Goal: Task Accomplishment & Management: Complete application form

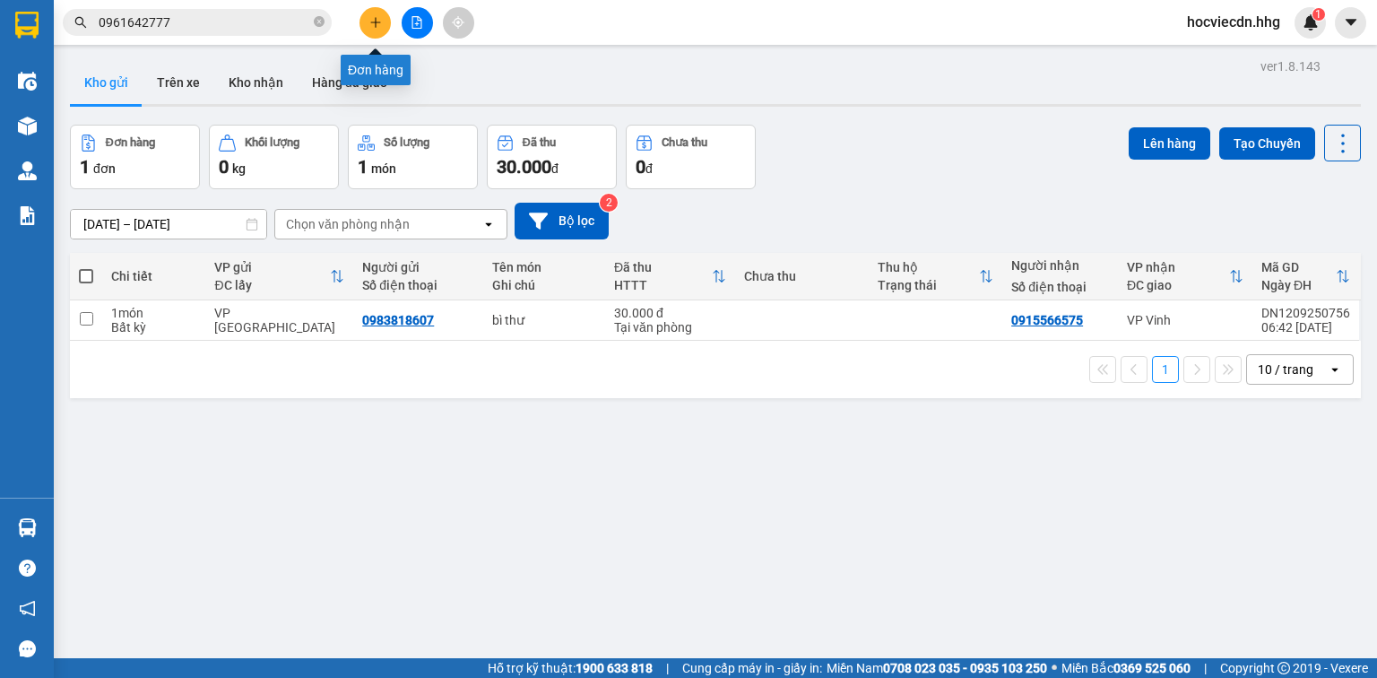
click at [380, 17] on icon "plus" at bounding box center [375, 22] width 13 height 13
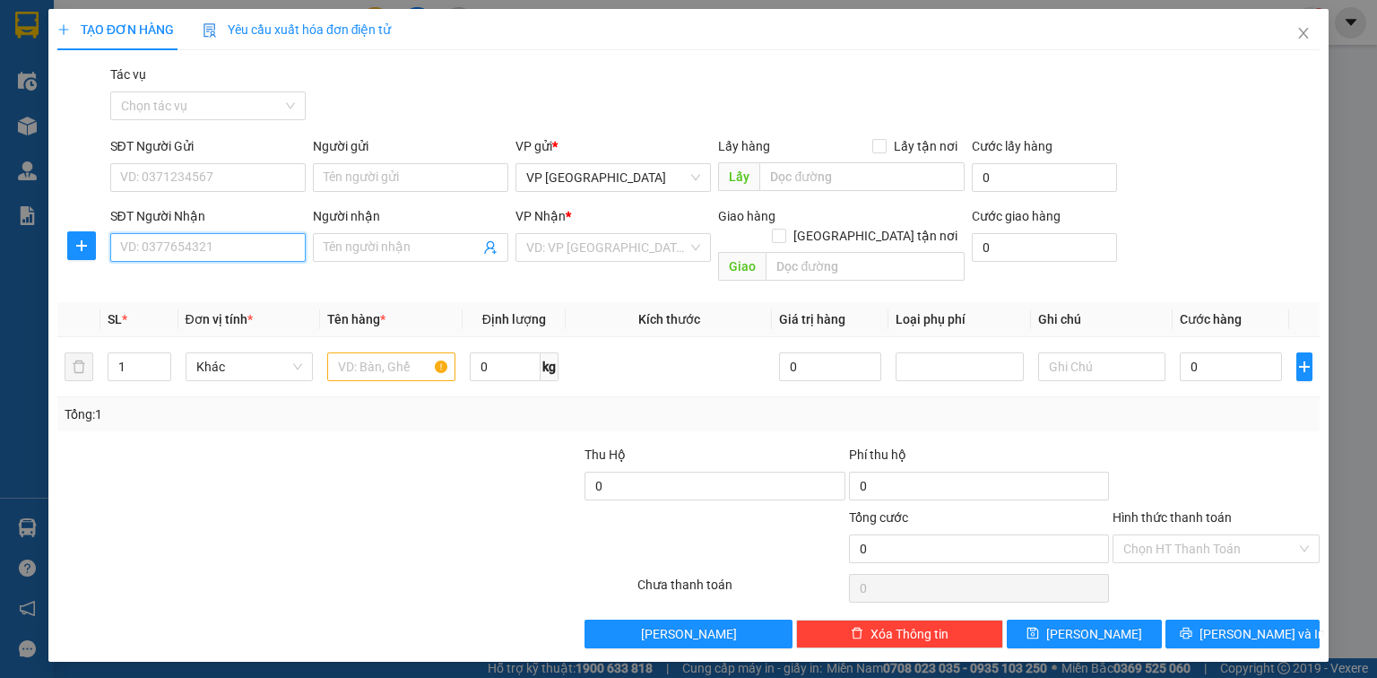
click at [179, 255] on input "SĐT Người Nhận" at bounding box center [207, 247] width 195 height 29
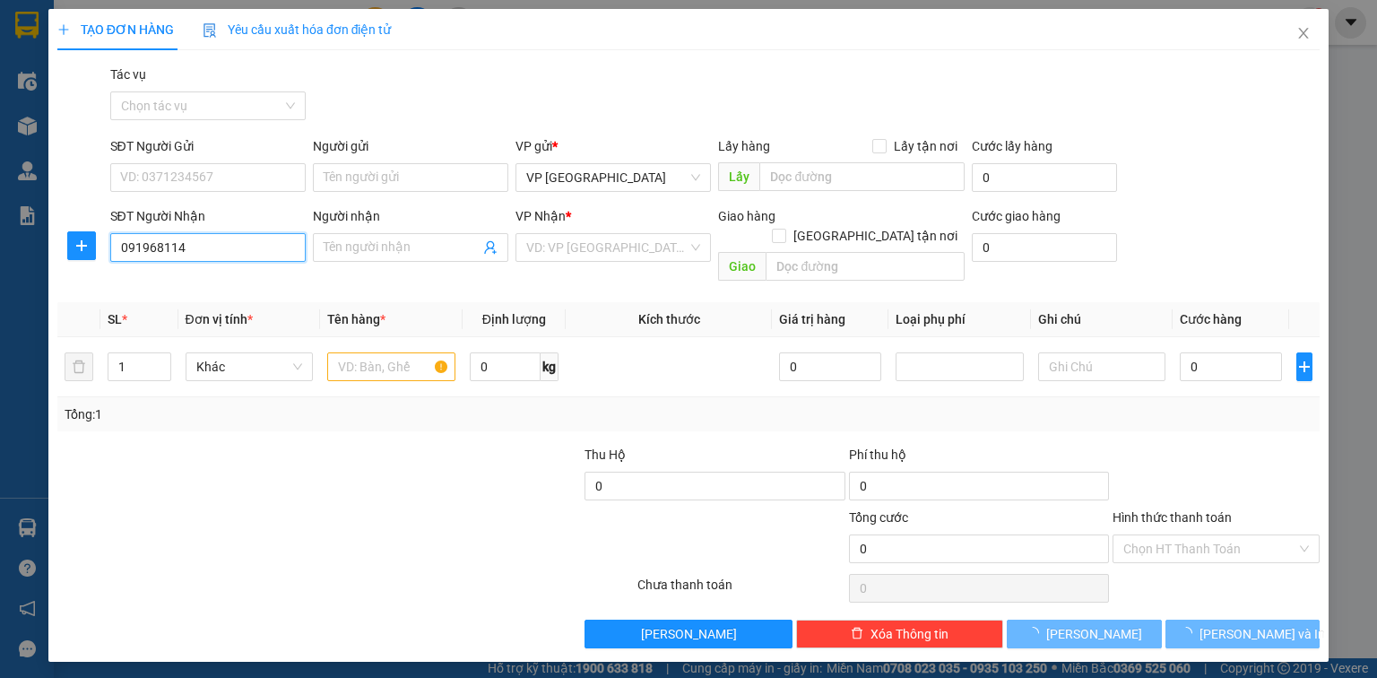
type input "0919681147"
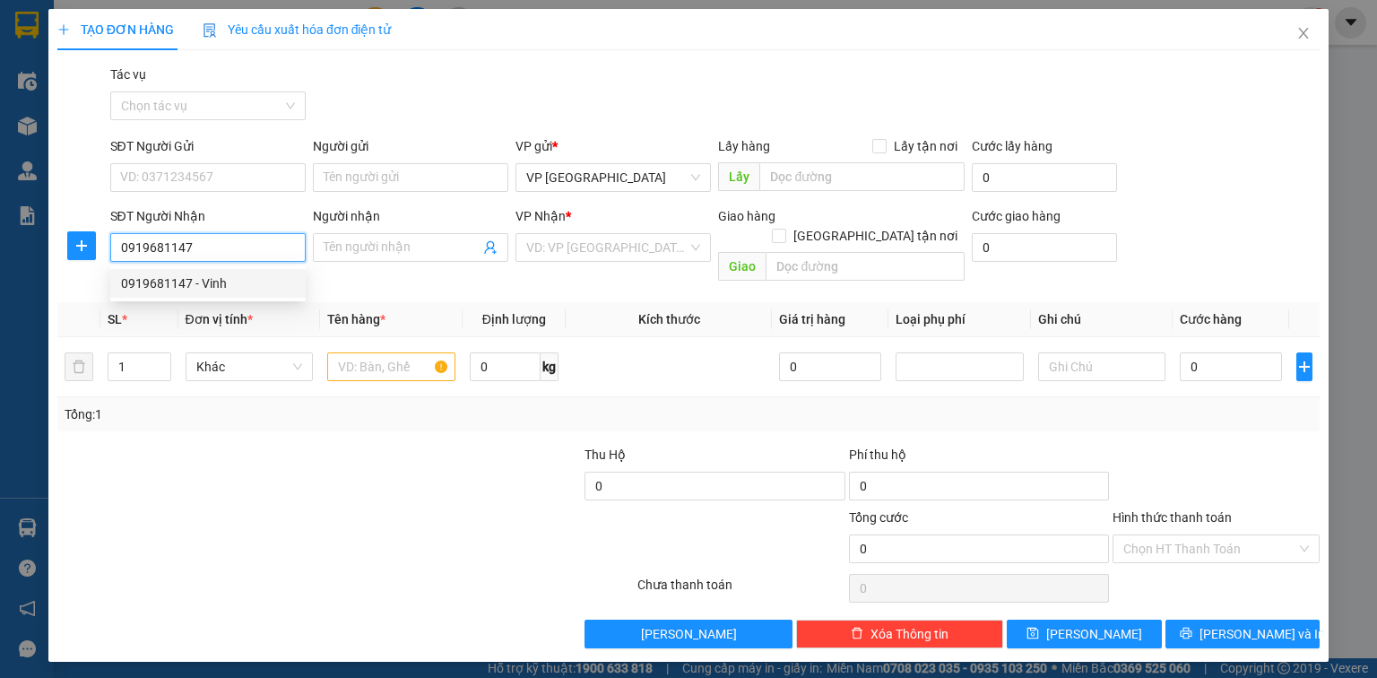
click at [187, 288] on div "0919681147 - Vinh" at bounding box center [208, 283] width 174 height 20
type input "Vinh"
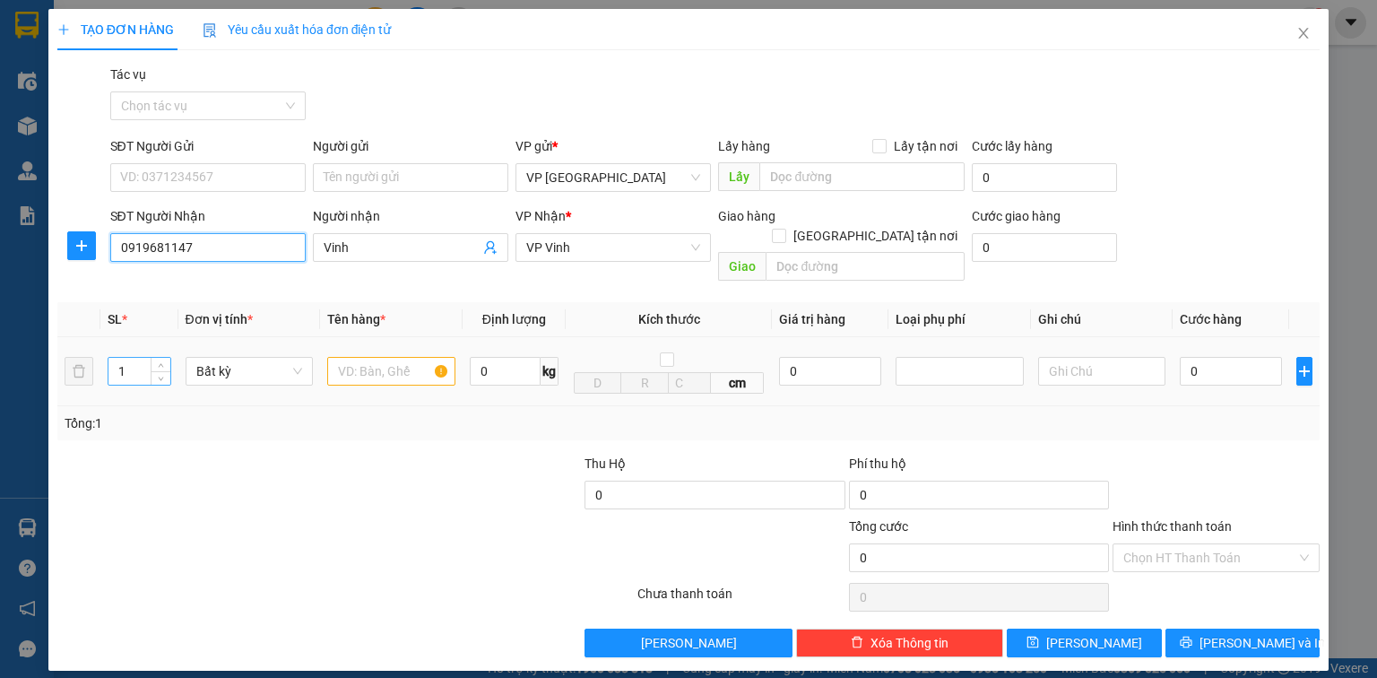
type input "0919681147"
click at [148, 358] on input "1" at bounding box center [138, 371] width 61 height 27
type input "8"
click at [370, 357] on input "text" at bounding box center [391, 371] width 128 height 29
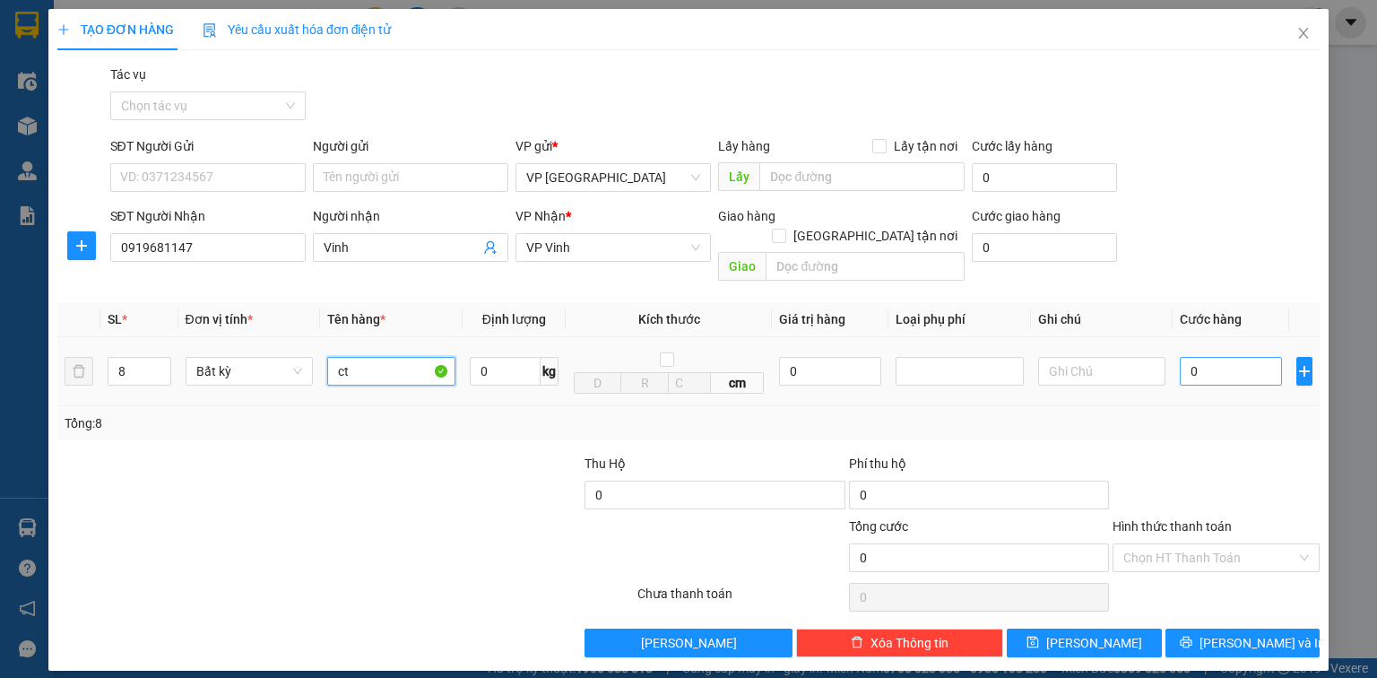
type input "ct"
click at [1209, 357] on input "0" at bounding box center [1231, 371] width 102 height 29
type input "4"
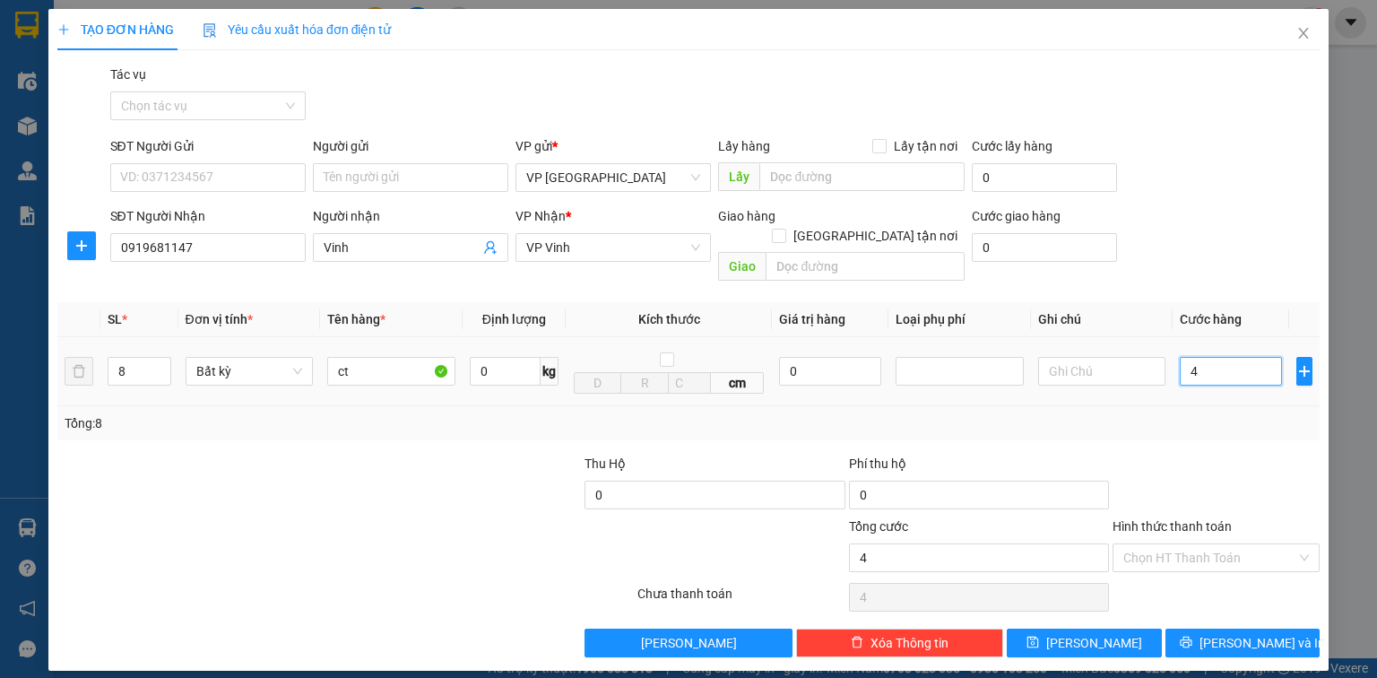
type input "40"
type input "400"
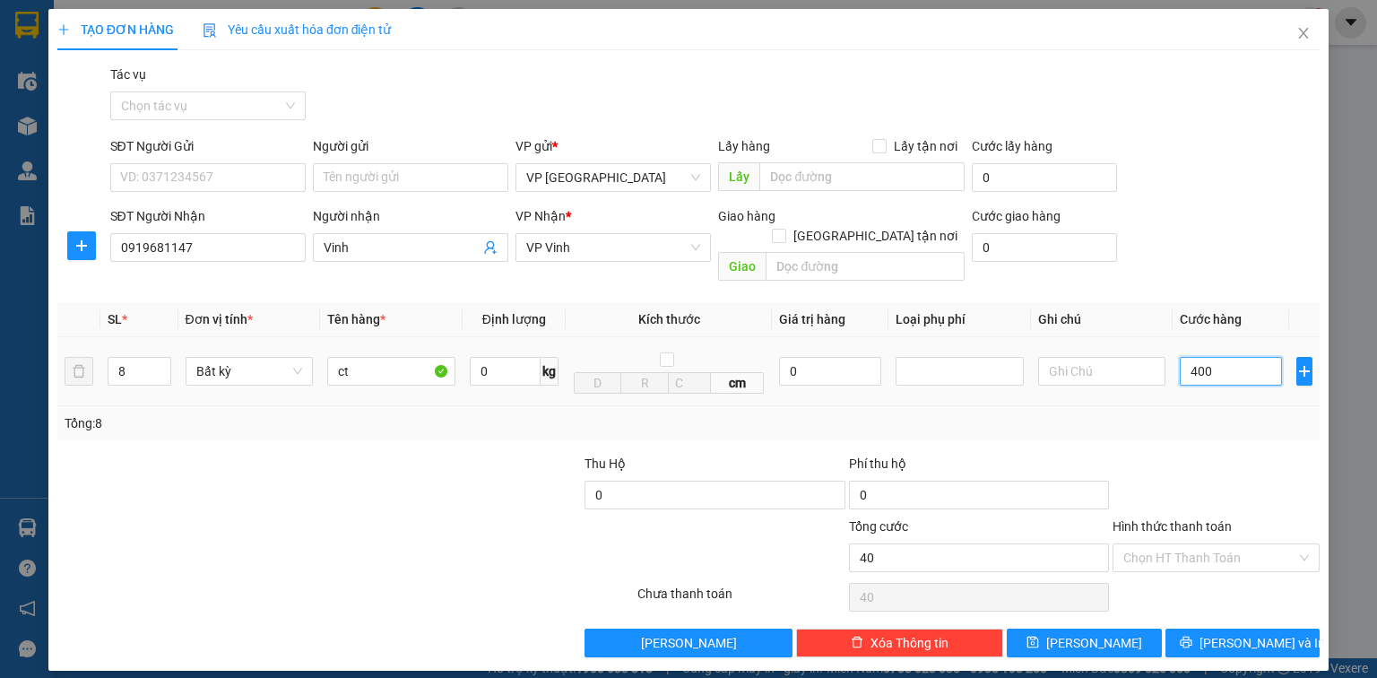
type input "400"
type input "4.000"
type input "40.000"
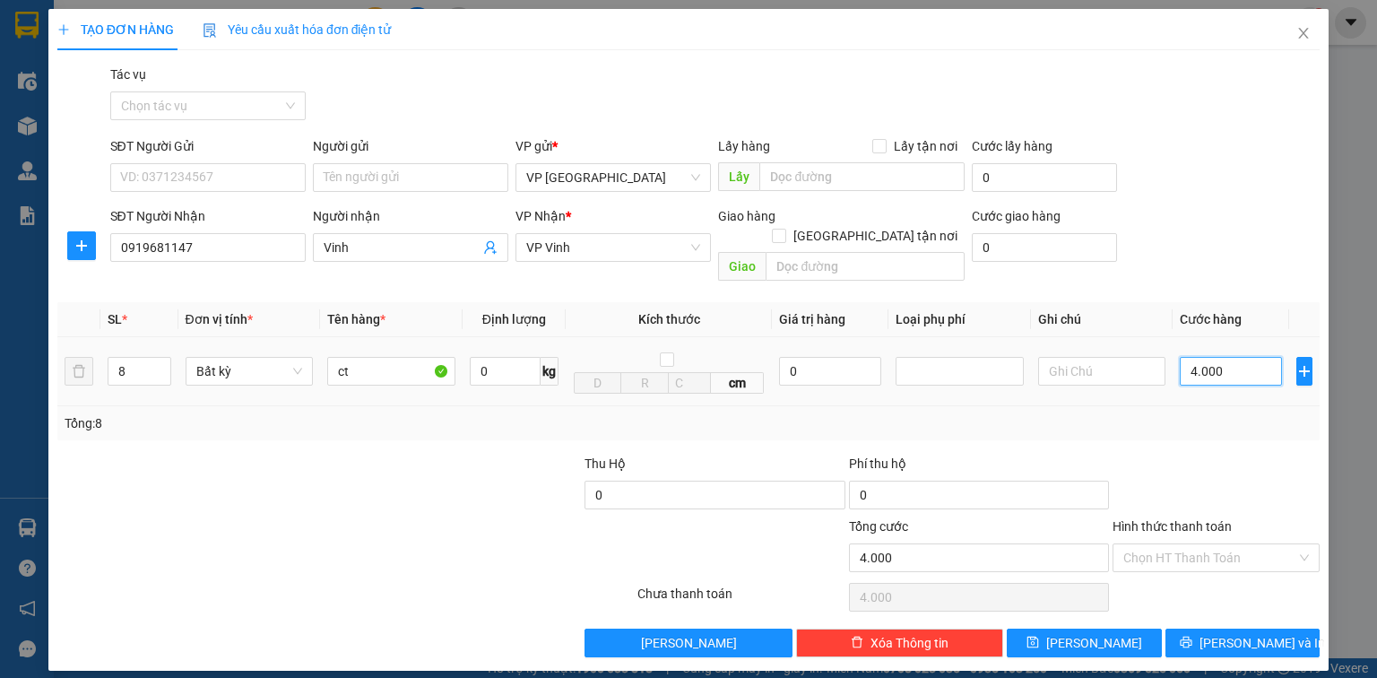
type input "40.000"
type input "400.000"
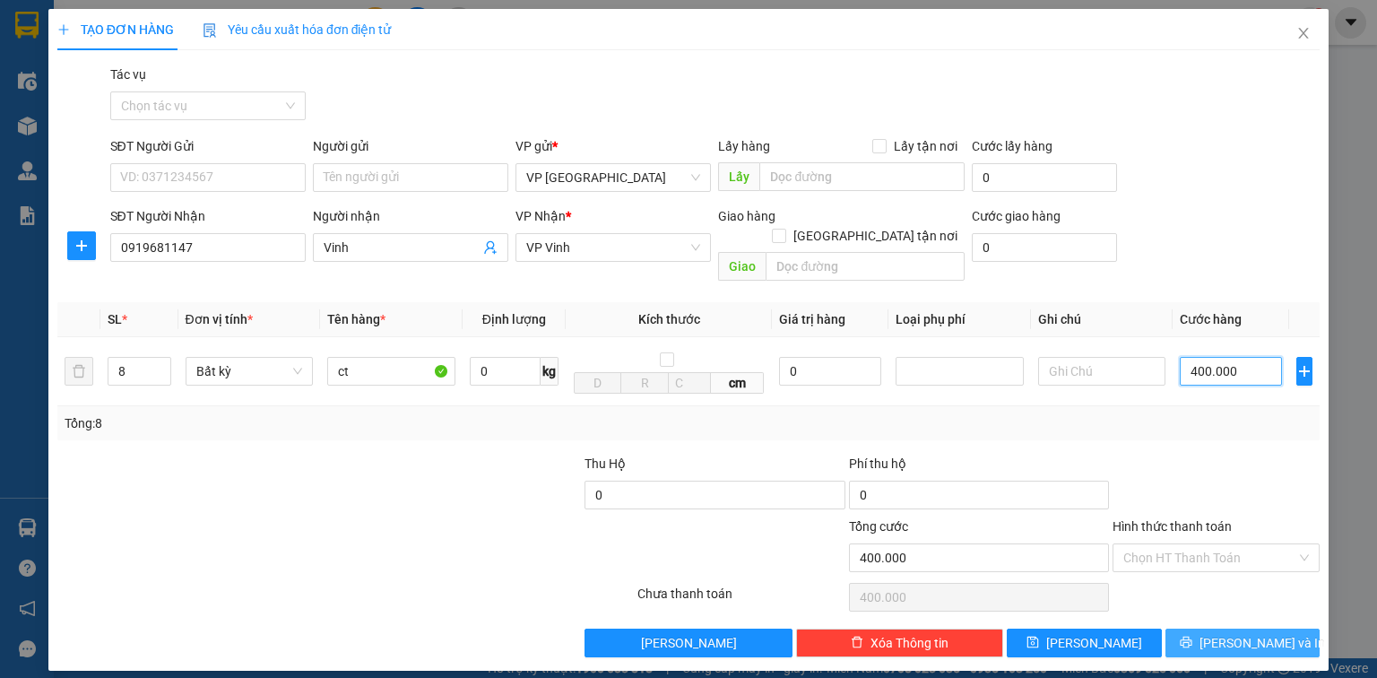
type input "400.000"
click at [1258, 633] on span "[PERSON_NAME] và In" at bounding box center [1263, 643] width 126 height 20
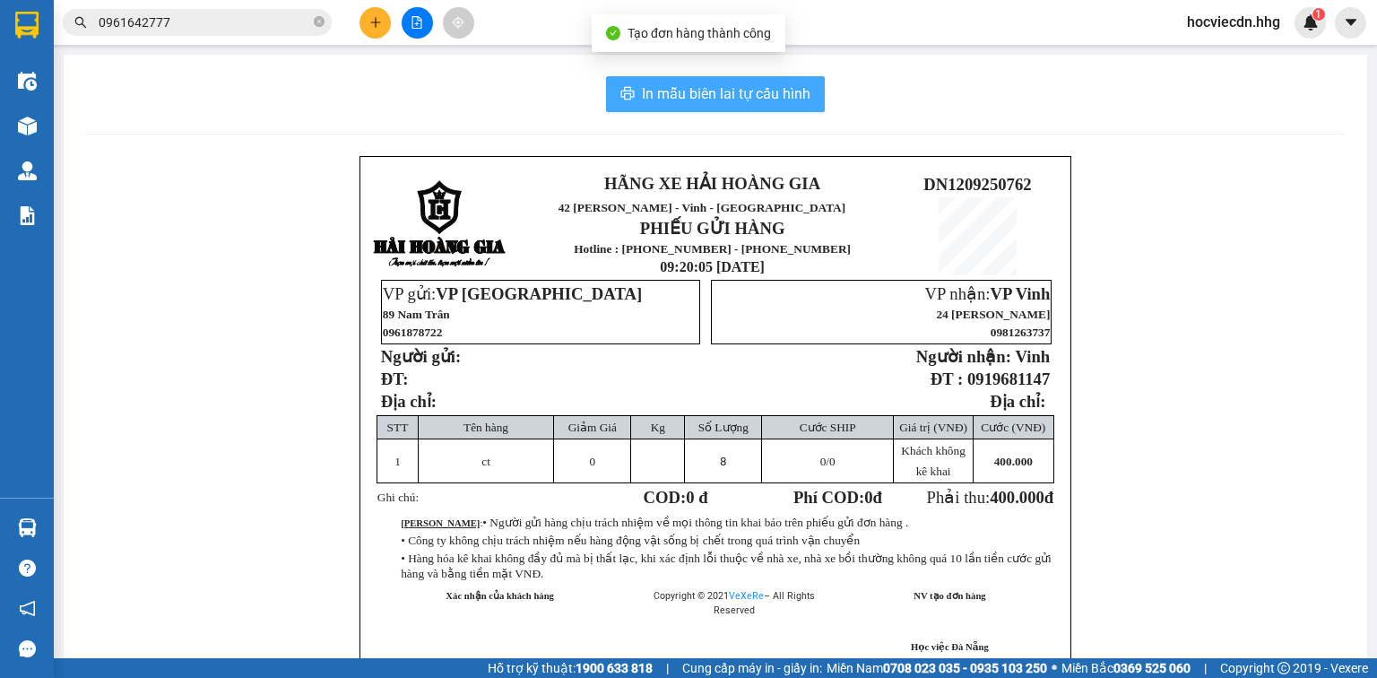
click at [708, 100] on span "In mẫu biên lai tự cấu hình" at bounding box center [726, 93] width 169 height 22
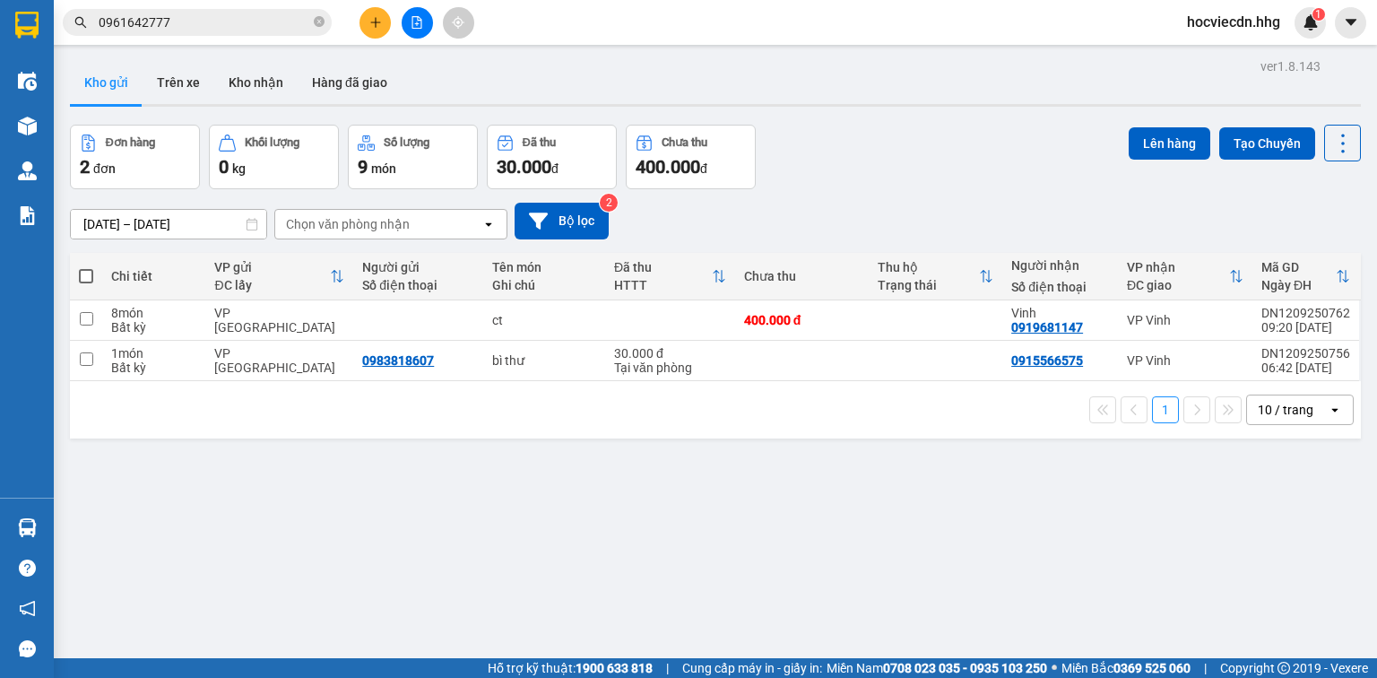
click at [384, 25] on button at bounding box center [375, 22] width 31 height 31
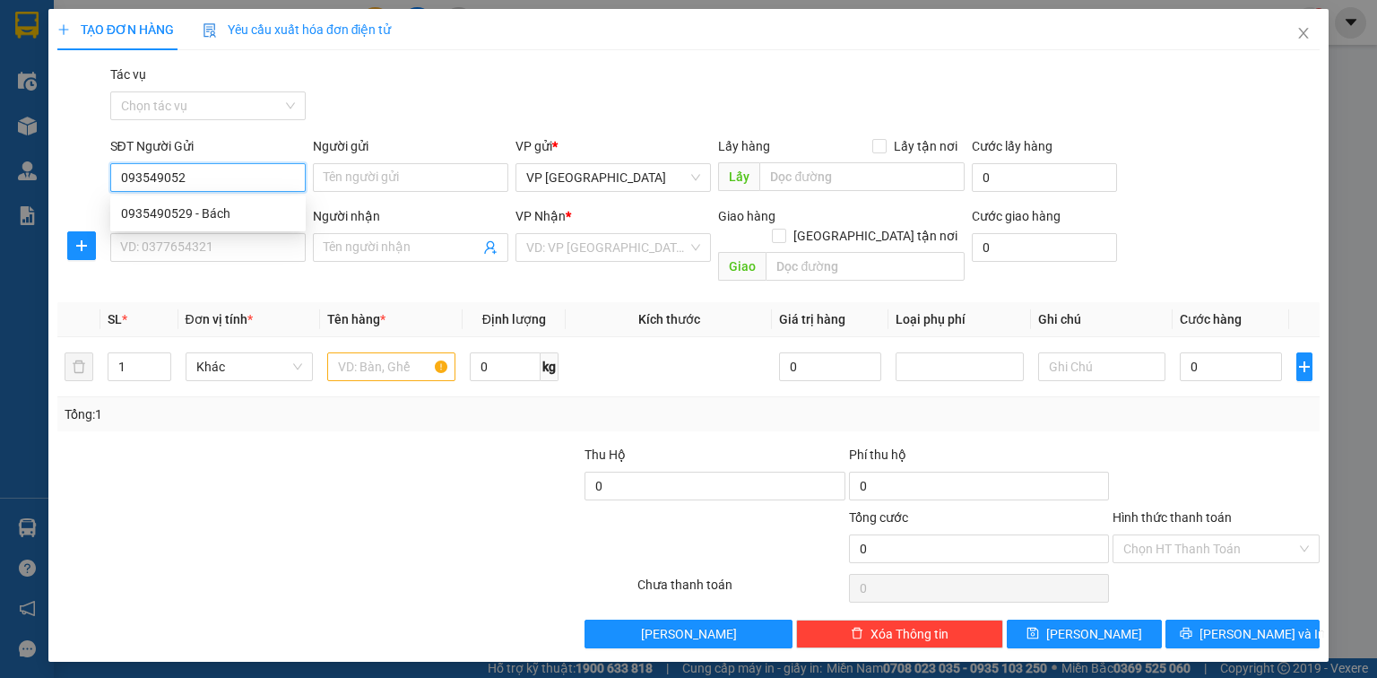
type input "0935490529"
click at [178, 204] on div "0935490529 - Bách" at bounding box center [208, 214] width 174 height 20
type input "Bách"
type input "0935490529"
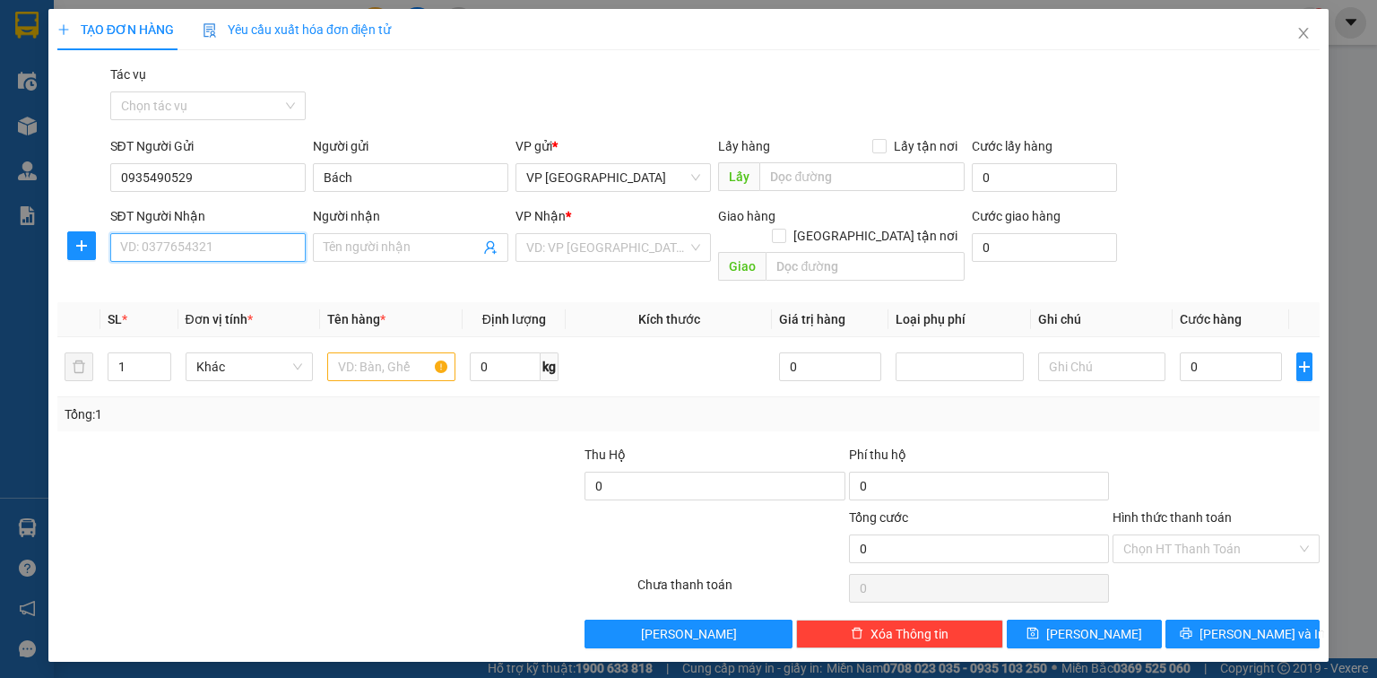
click at [200, 258] on input "SĐT Người Nhận" at bounding box center [207, 247] width 195 height 29
click at [204, 282] on div "0916884709 - [PERSON_NAME]" at bounding box center [222, 283] width 202 height 20
type input "0916884709"
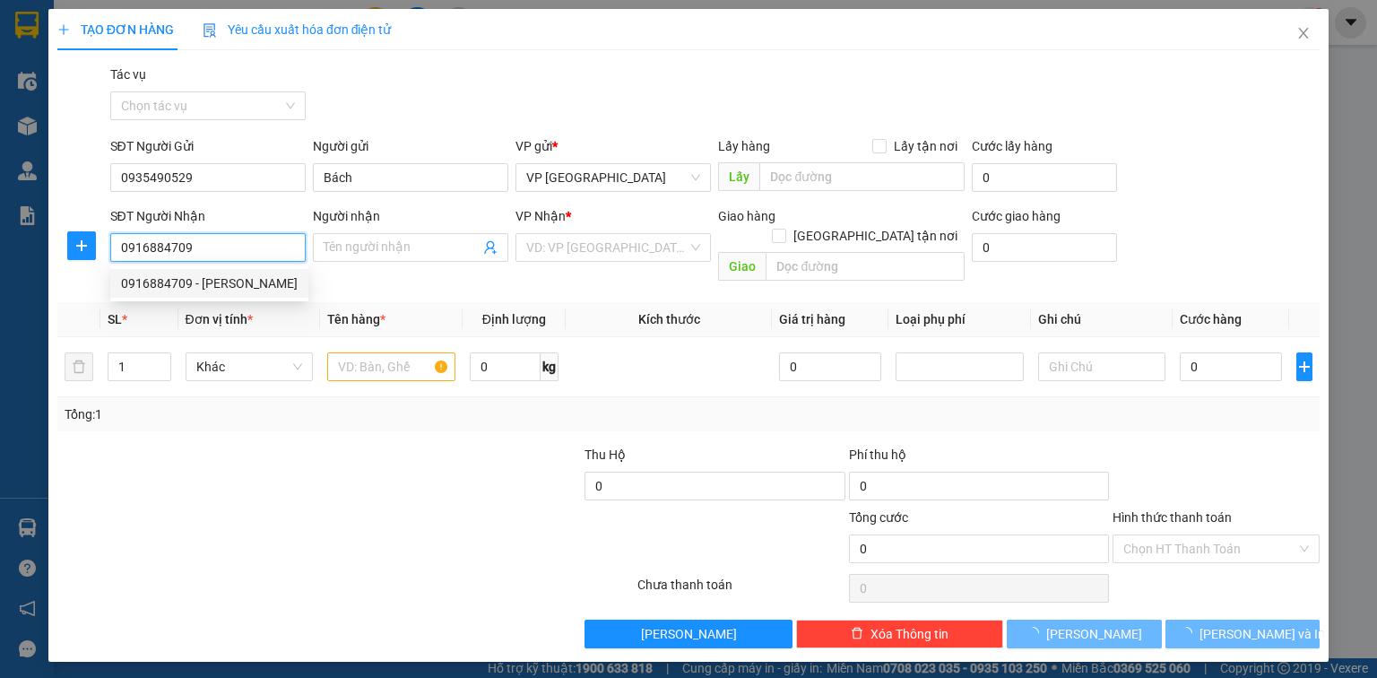
type input "Hoàng"
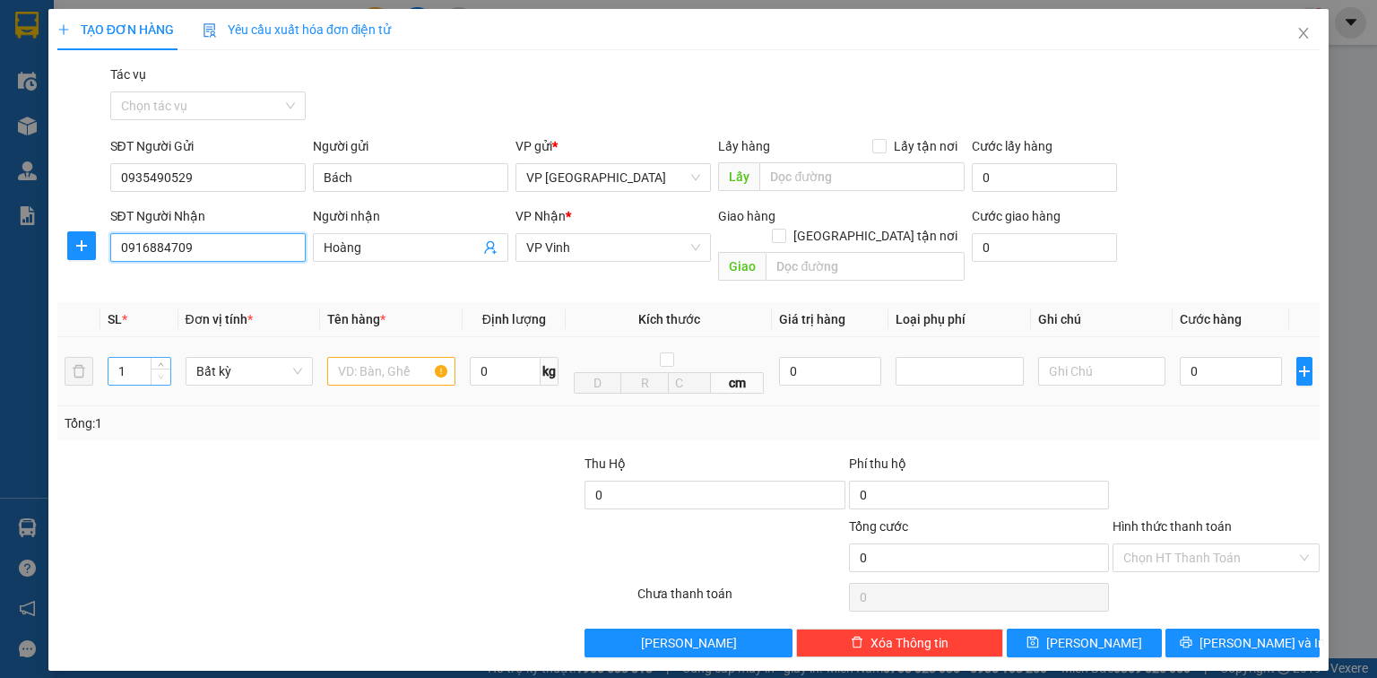
click at [151, 369] on span "Decrease Value" at bounding box center [161, 377] width 20 height 16
type input "2"
click at [160, 364] on icon "up" at bounding box center [161, 367] width 6 height 6
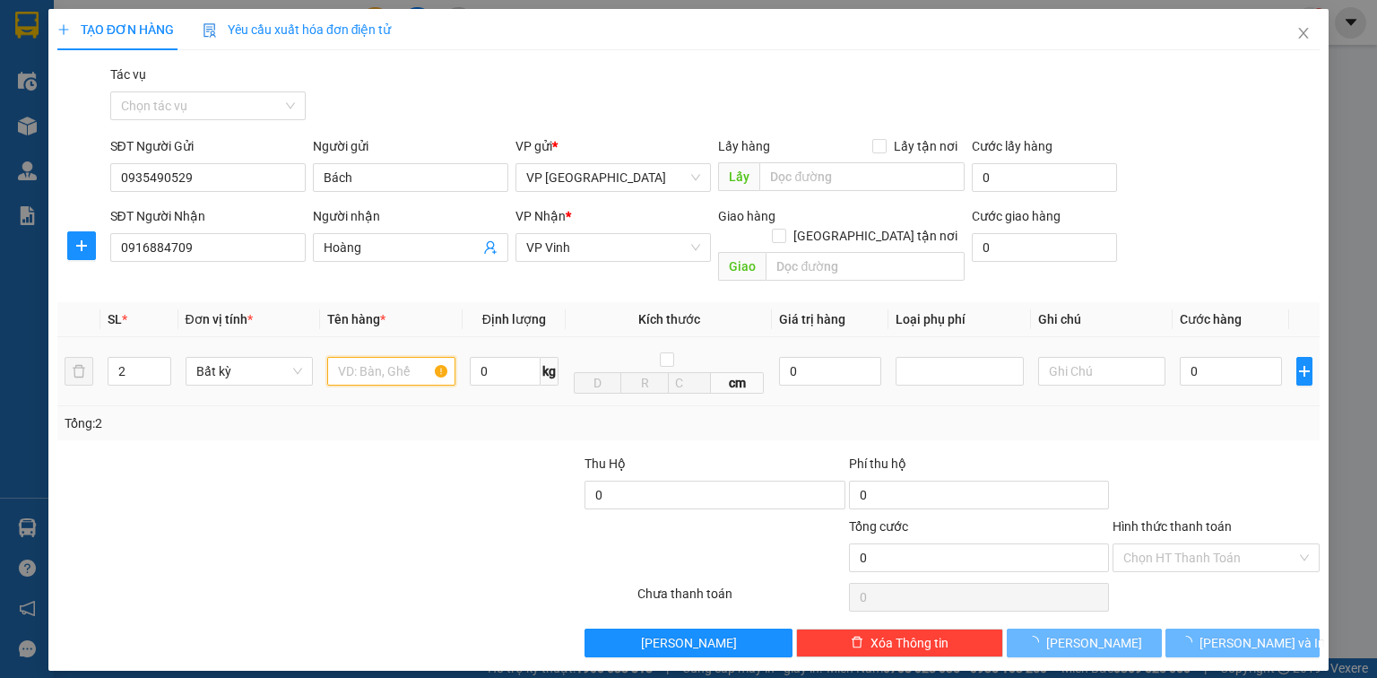
click at [359, 357] on input "text" at bounding box center [391, 371] width 128 height 29
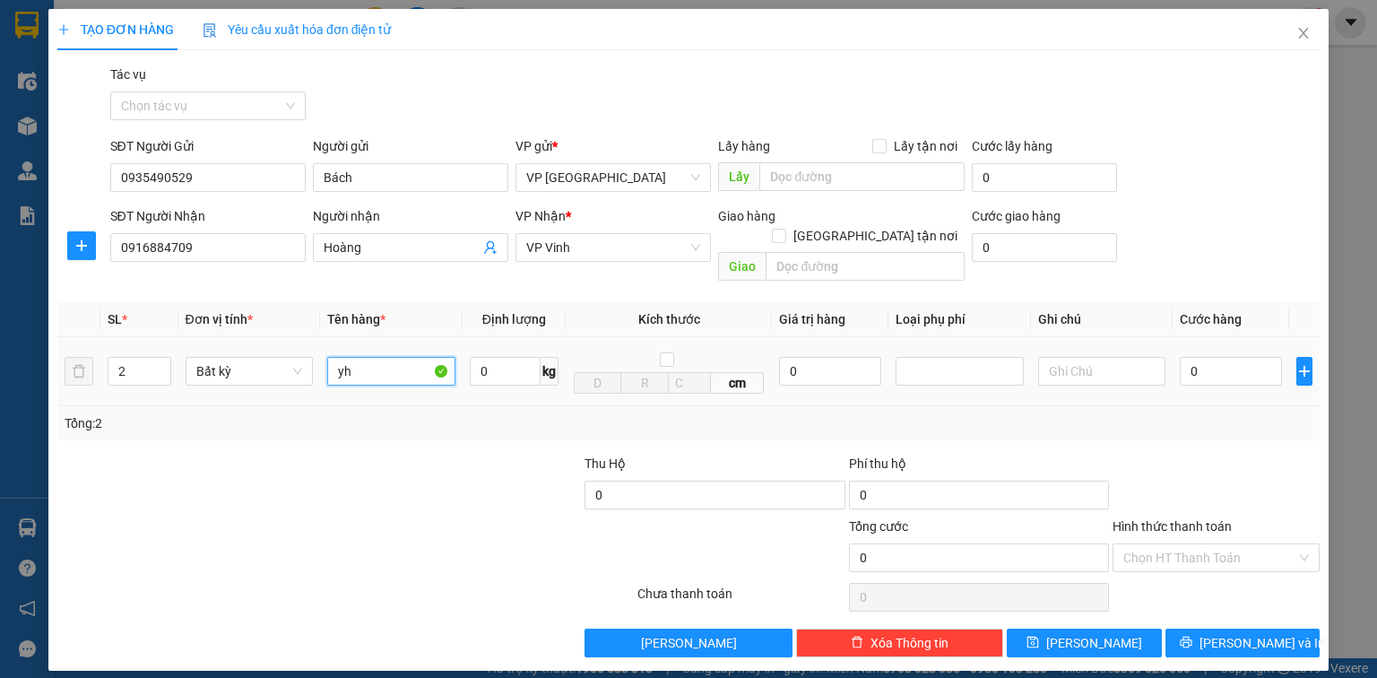
type input "y"
type input "thùng gỗ+ nhựa dán ct"
click at [1232, 357] on input "0" at bounding box center [1231, 371] width 102 height 29
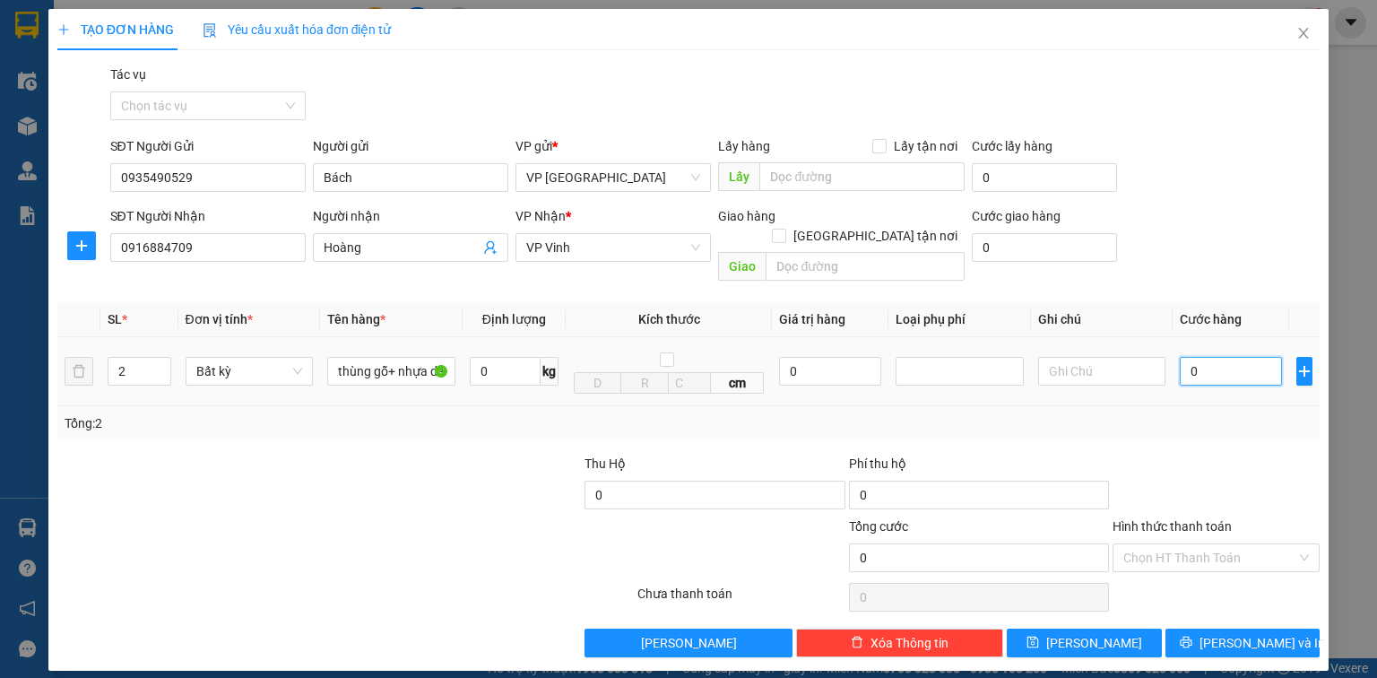
type input "2"
type input "20"
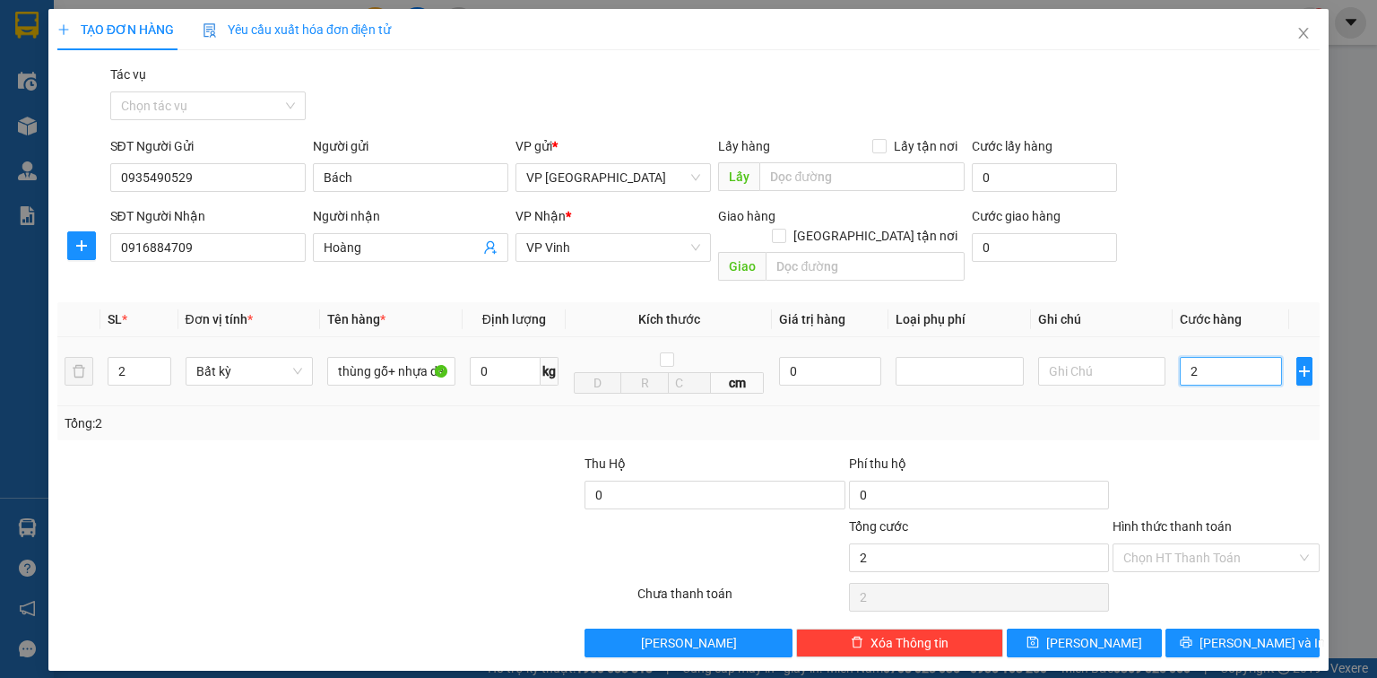
type input "20"
type input "200"
type input "2.000"
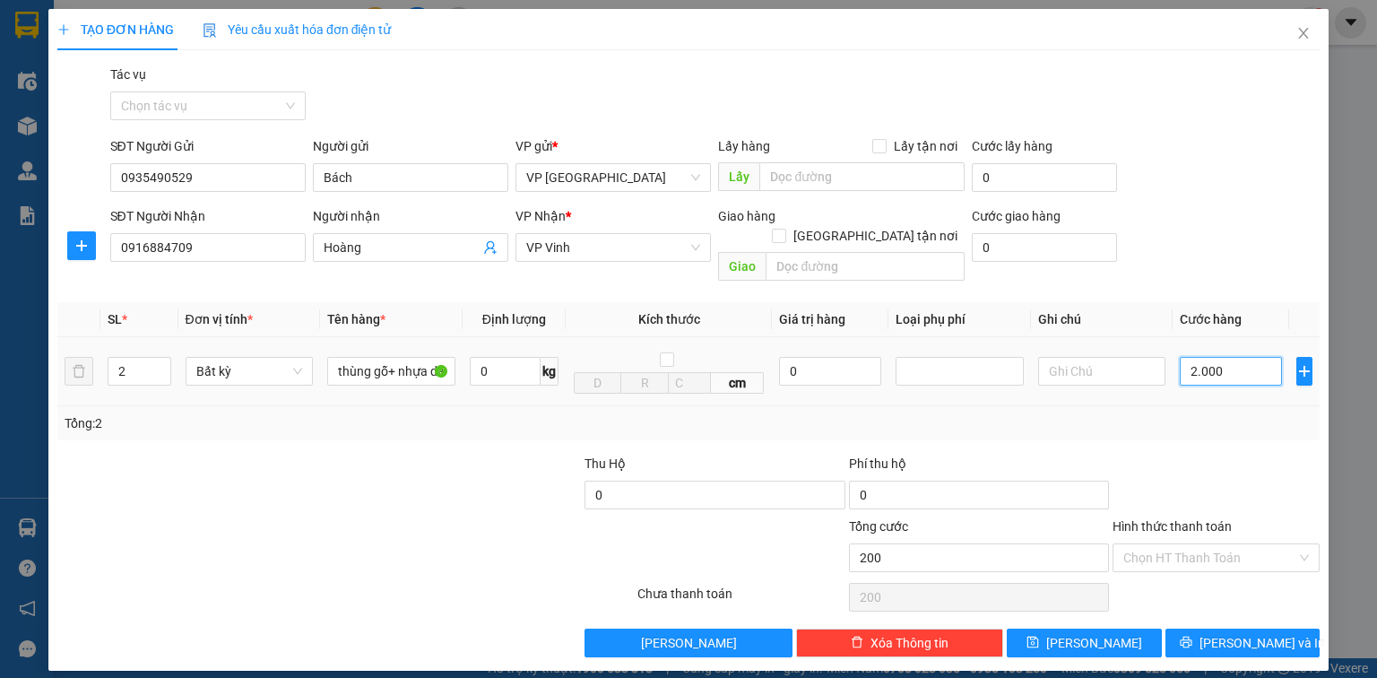
type input "2.000"
type input "20.000"
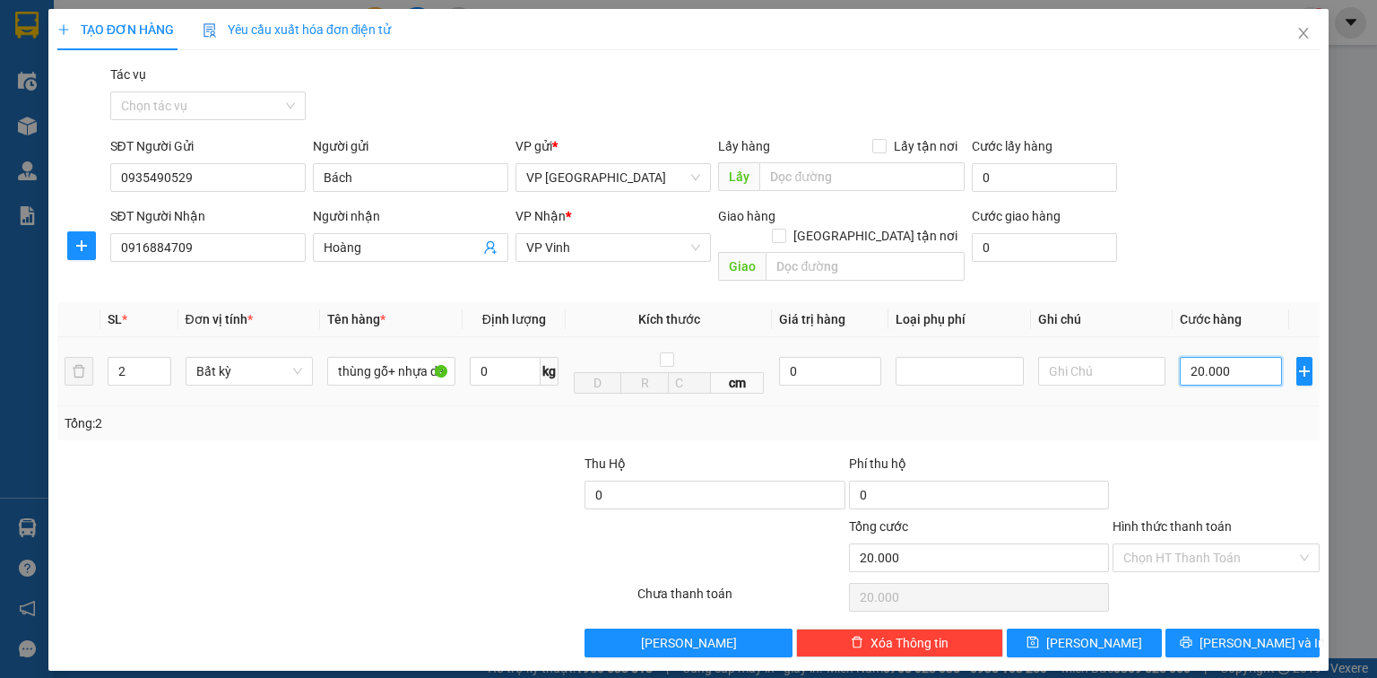
type input "200.000"
drag, startPoint x: 1240, startPoint y: 617, endPoint x: 1202, endPoint y: 577, distance: 54.5
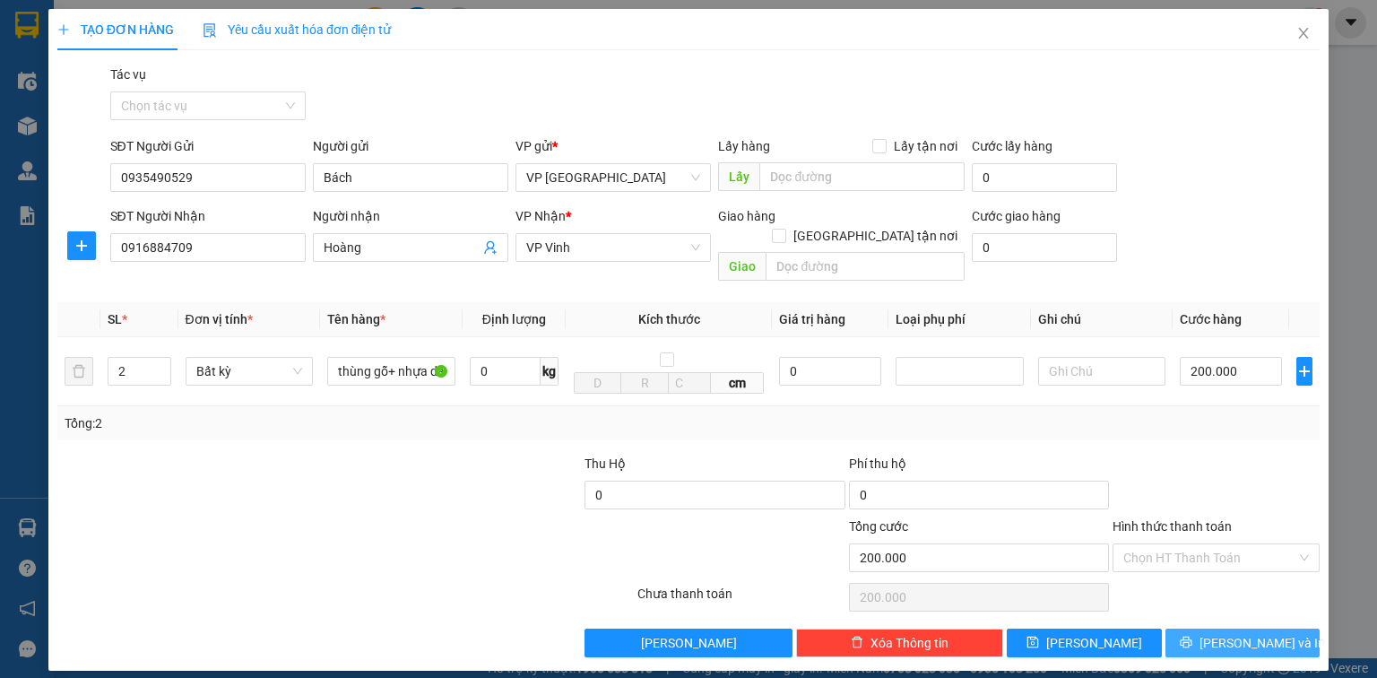
click at [1241, 633] on span "[PERSON_NAME] và In" at bounding box center [1263, 643] width 126 height 20
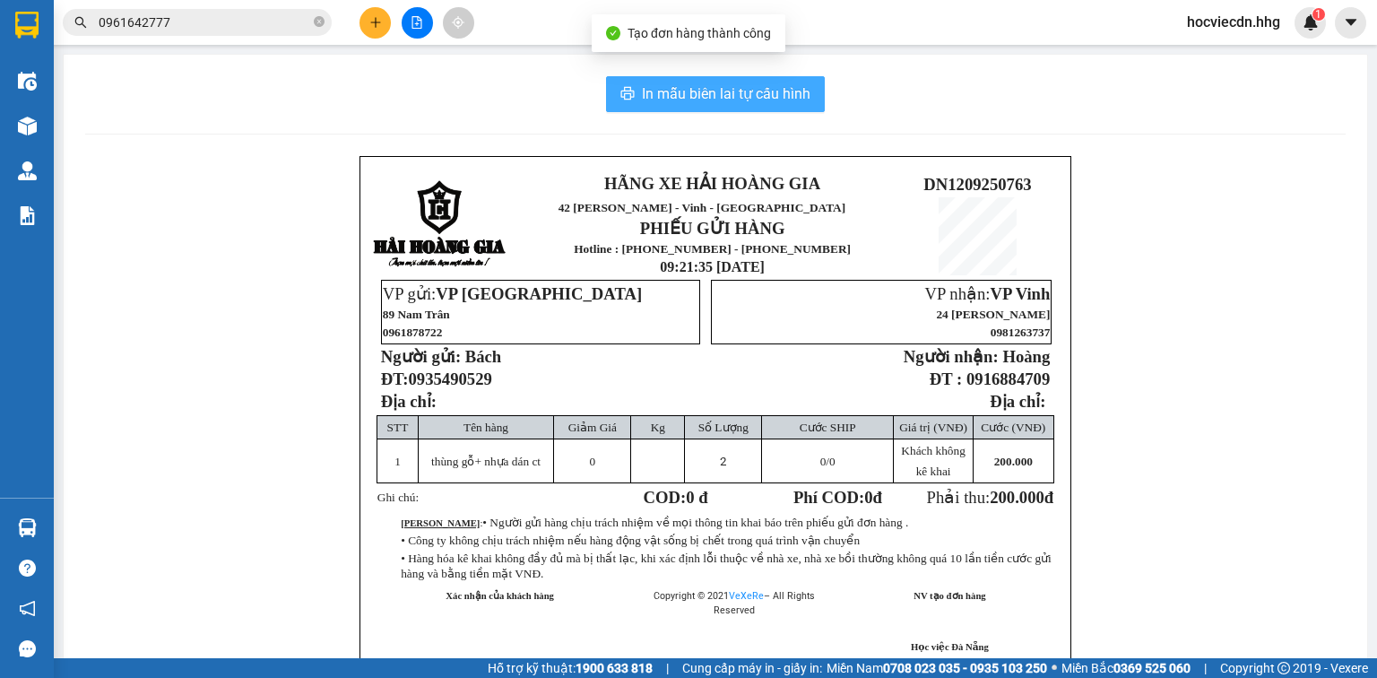
click at [665, 93] on span "In mẫu biên lai tự cấu hình" at bounding box center [726, 93] width 169 height 22
